Goal: Book appointment/travel/reservation

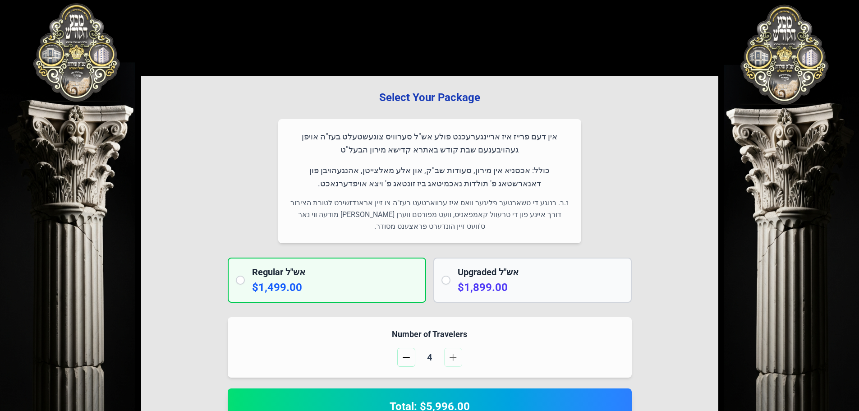
scroll to position [1184, 0]
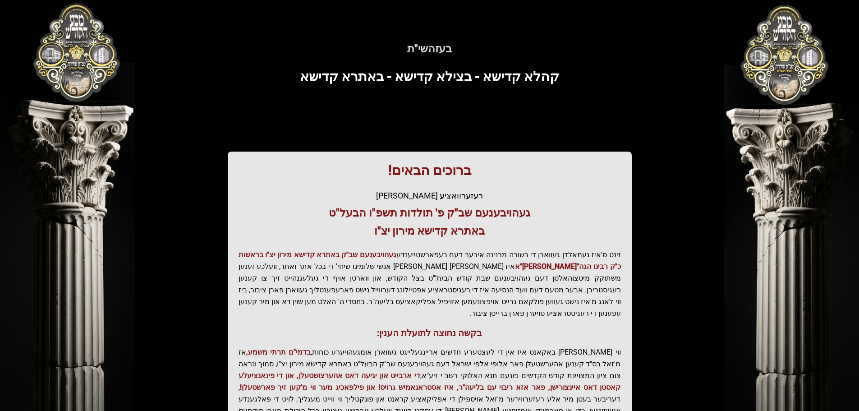
scroll to position [111, 0]
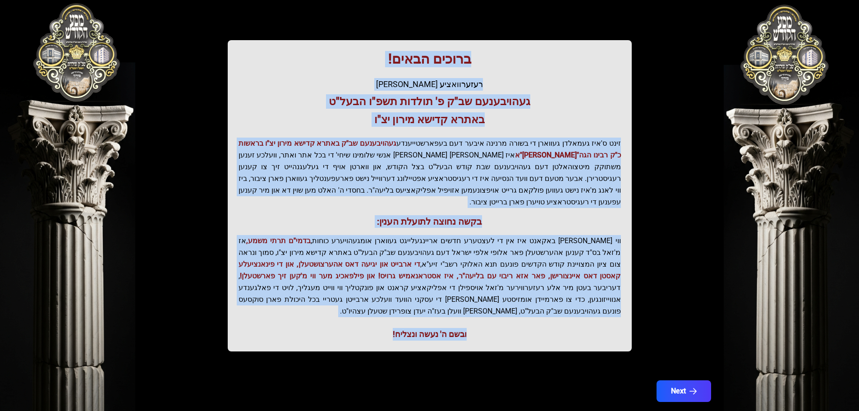
drag, startPoint x: 466, startPoint y: 60, endPoint x: 263, endPoint y: 297, distance: 312.4
click at [263, 297] on div "ברוכים הבאים! רעזערוואציע אפטיילונג פונעם געהויבענעם שב"ק פ' תולדות תשפ"ו הבעל"…" at bounding box center [430, 195] width 404 height 311
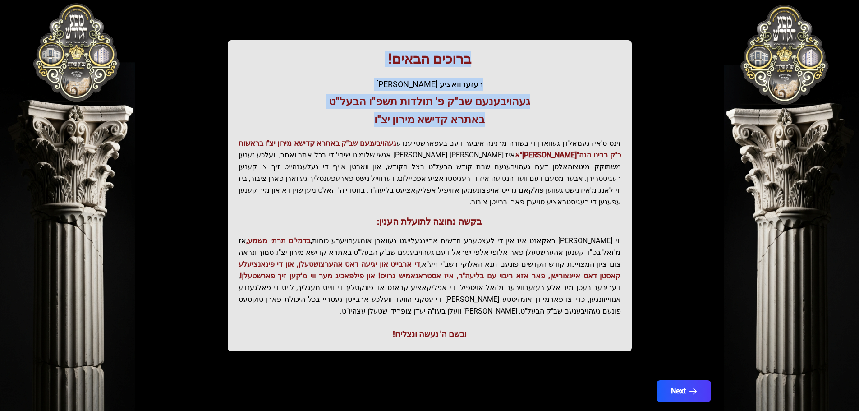
drag, startPoint x: 471, startPoint y: 59, endPoint x: 348, endPoint y: 119, distance: 136.3
click at [348, 119] on div "ברוכים הבאים! רעזערוואציע אפטיילונג פונעם געהויבענעם שב"ק פ' תולדות תשפ"ו הבעל"…" at bounding box center [430, 195] width 404 height 311
click at [348, 119] on h3 "באתרא קדישא מירון יצ"ו" at bounding box center [429, 119] width 382 height 14
drag, startPoint x: 467, startPoint y: 58, endPoint x: 357, endPoint y: 116, distance: 125.0
click at [357, 116] on div "ברוכים הבאים! רעזערוואציע אפטיילונג פונעם געהויבענעם שב"ק פ' תולדות תשפ"ו הבעל"…" at bounding box center [430, 195] width 404 height 311
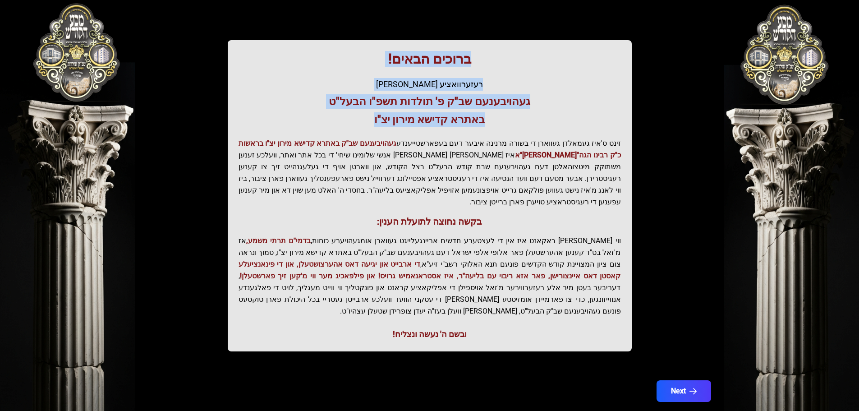
click at [355, 121] on h3 "באתרא קדישא מירון יצ"ו" at bounding box center [429, 119] width 382 height 14
